Goal: Transaction & Acquisition: Subscribe to service/newsletter

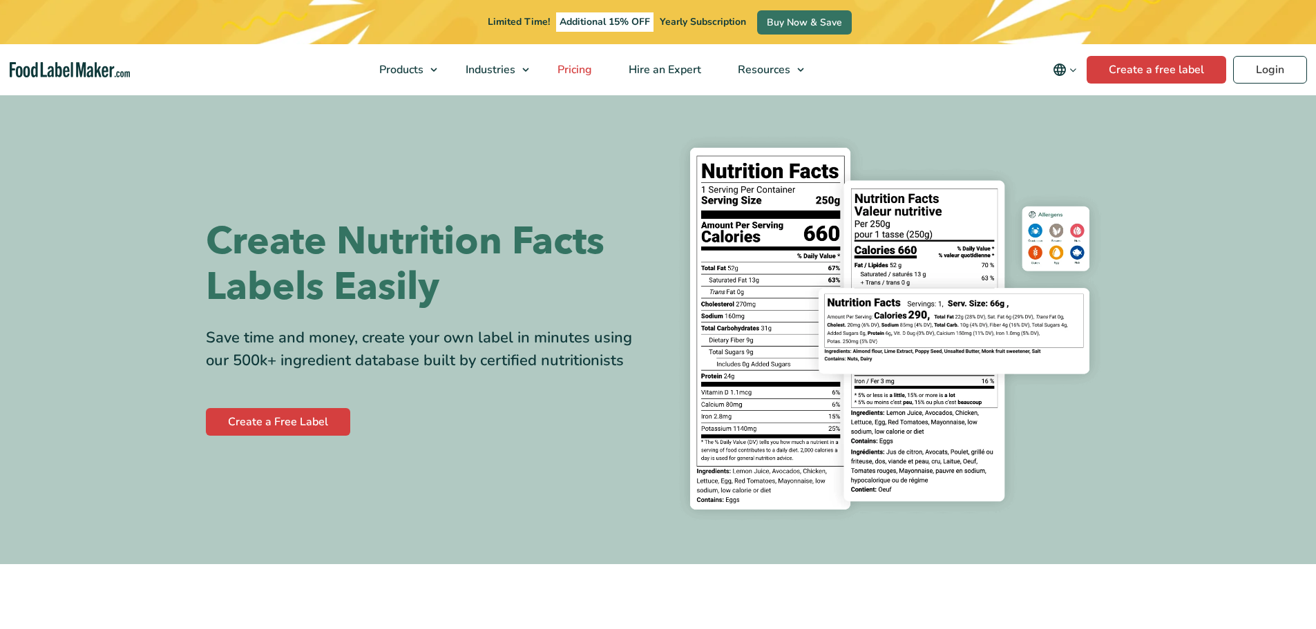
click at [571, 68] on span "Pricing" at bounding box center [573, 69] width 40 height 15
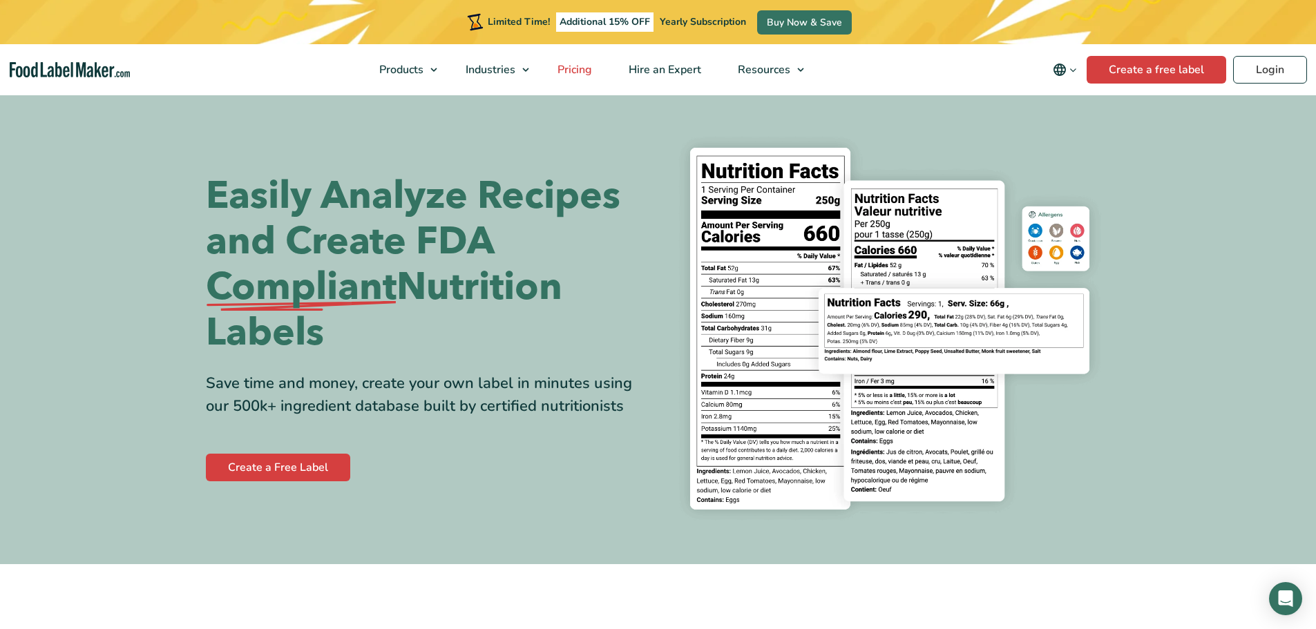
click at [580, 68] on span "Pricing" at bounding box center [573, 69] width 40 height 15
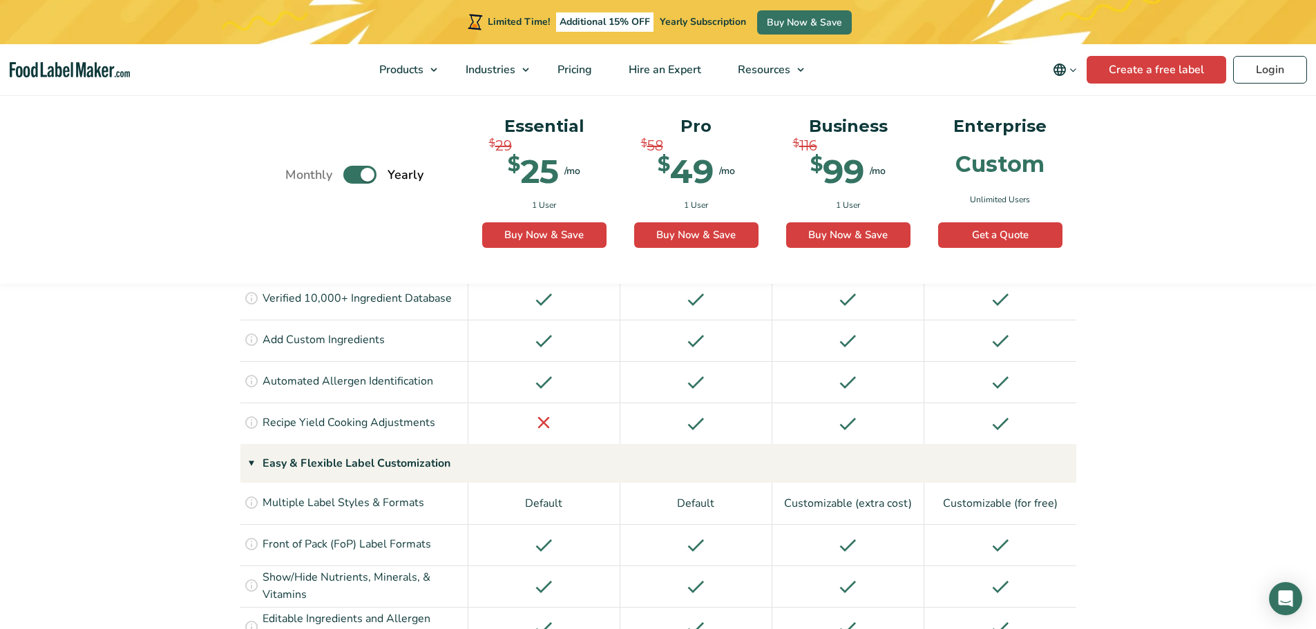
scroll to position [1312, 0]
